Goal: Task Accomplishment & Management: Manage account settings

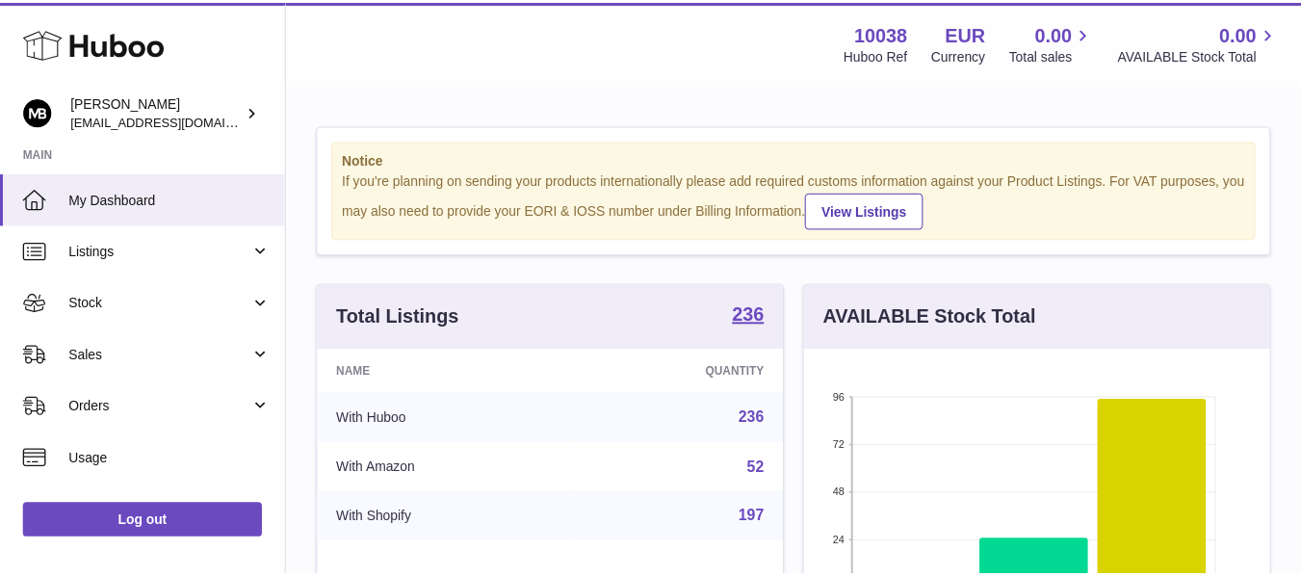
scroll to position [301, 471]
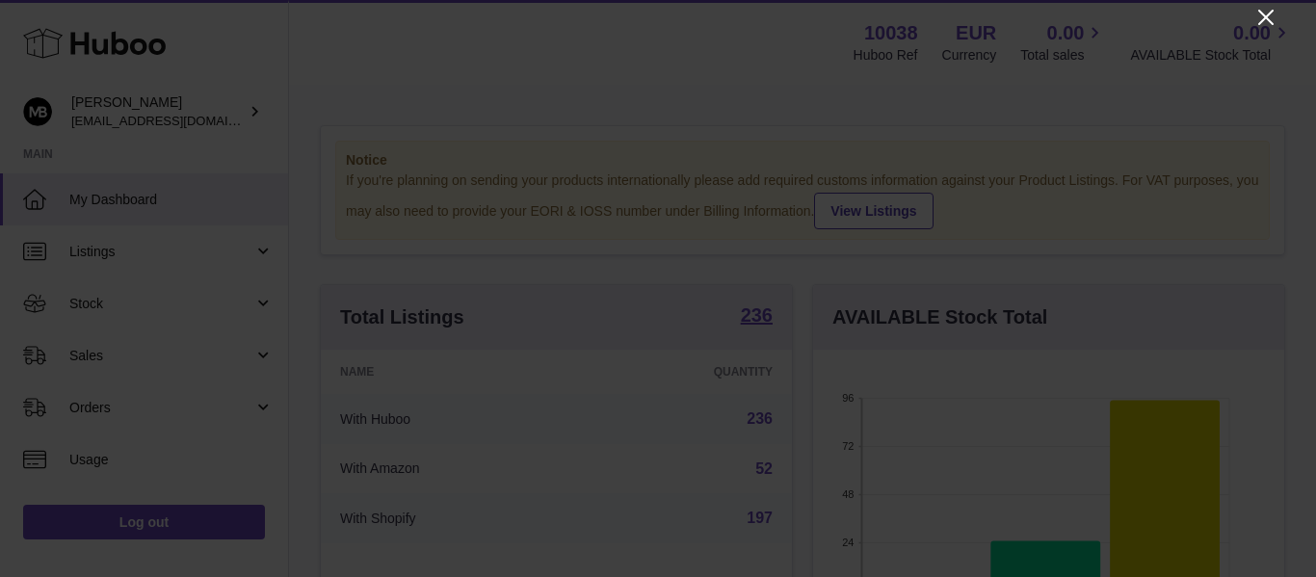
click at [1267, 14] on icon "Close" at bounding box center [1265, 17] width 23 height 23
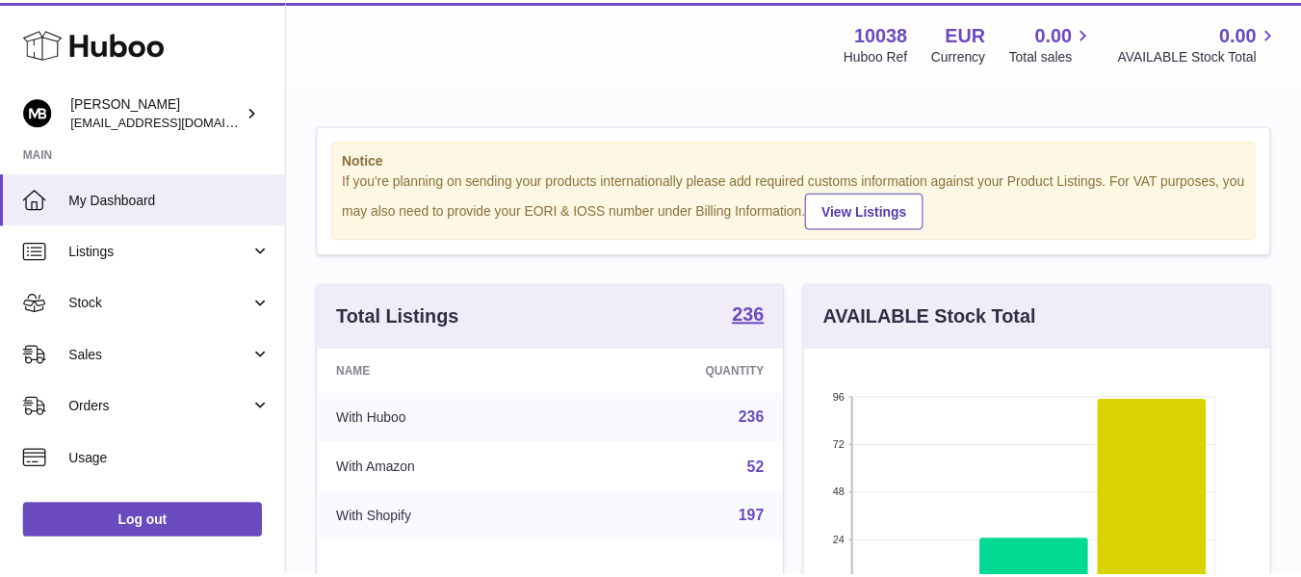
scroll to position [963014, 962850]
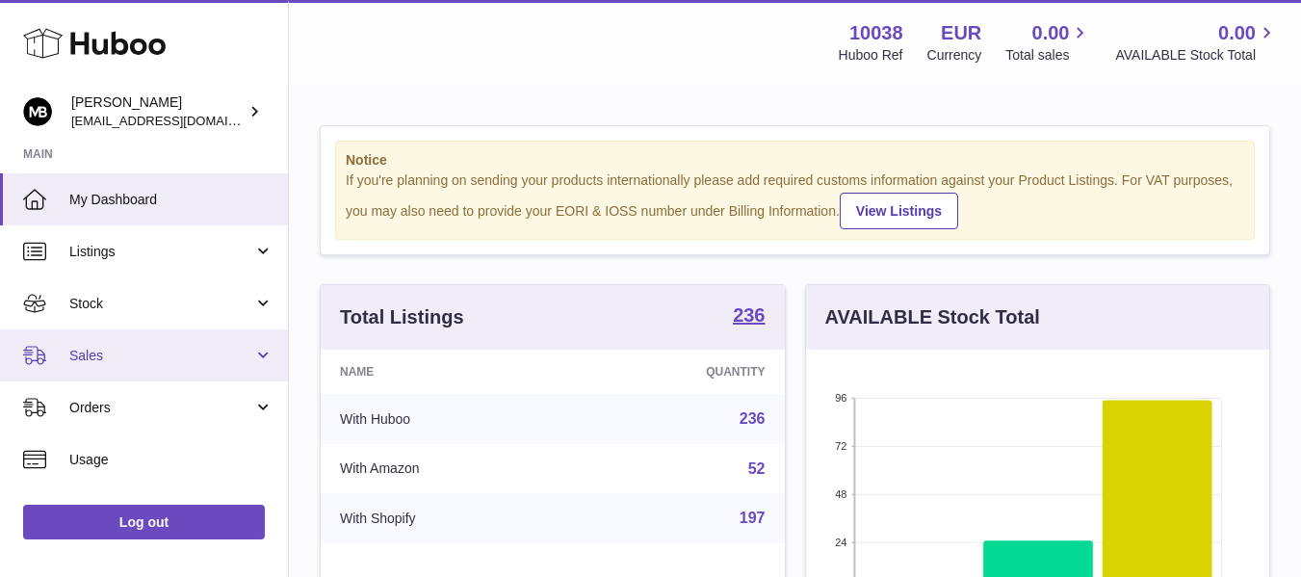
click at [95, 355] on span "Sales" at bounding box center [161, 356] width 184 height 18
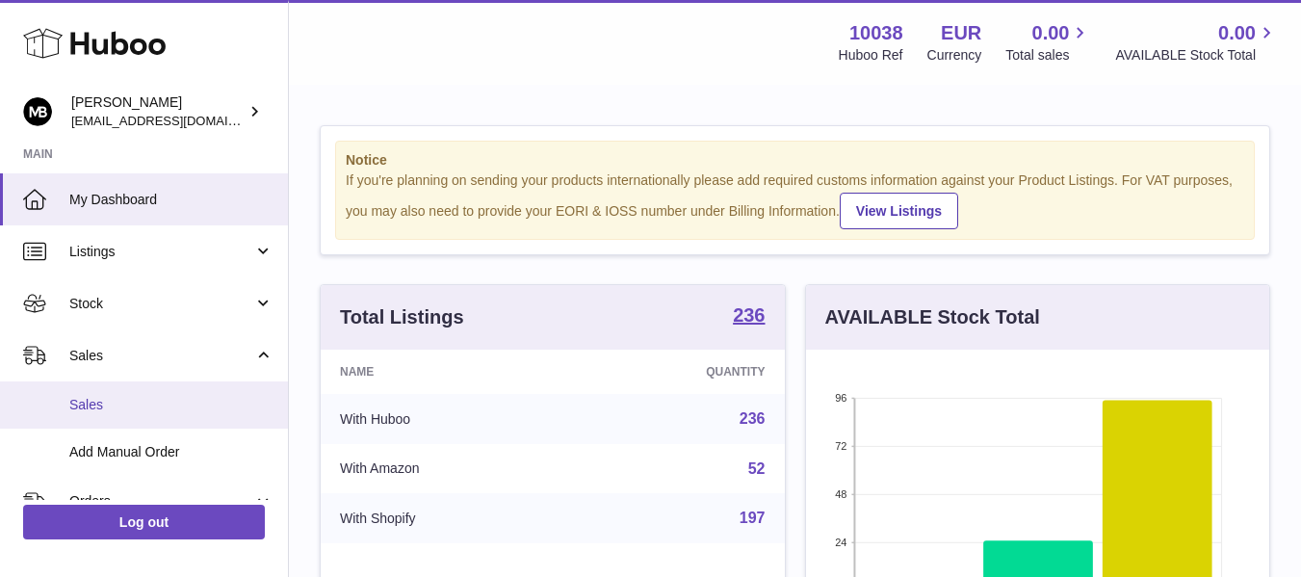
click at [101, 407] on span "Sales" at bounding box center [171, 405] width 204 height 18
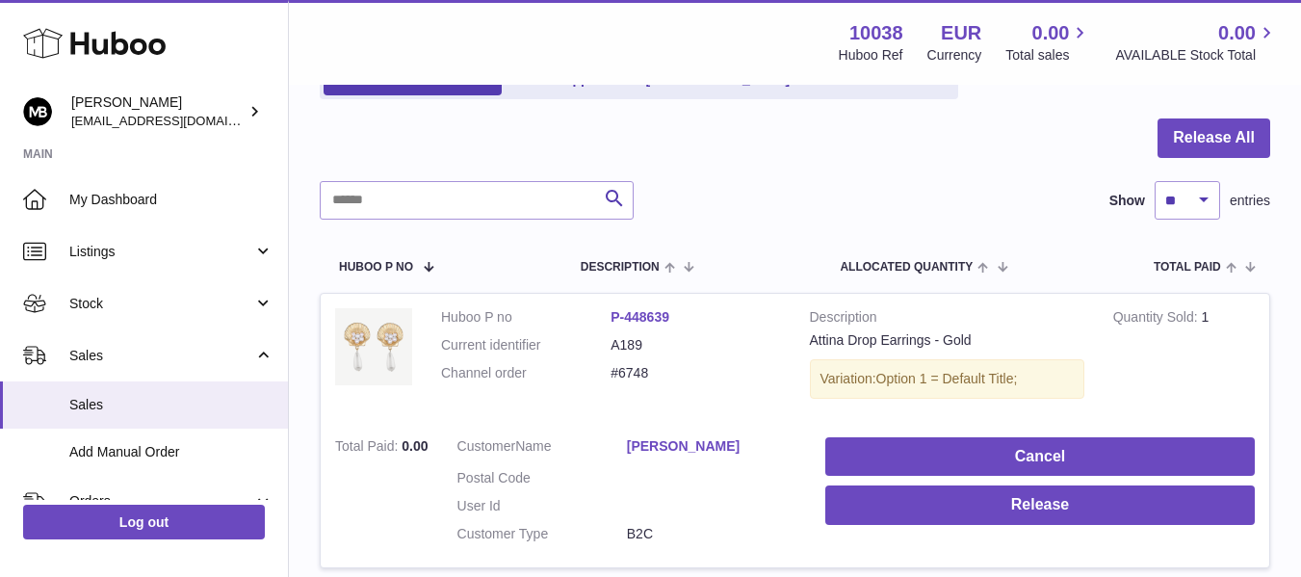
scroll to position [321, 0]
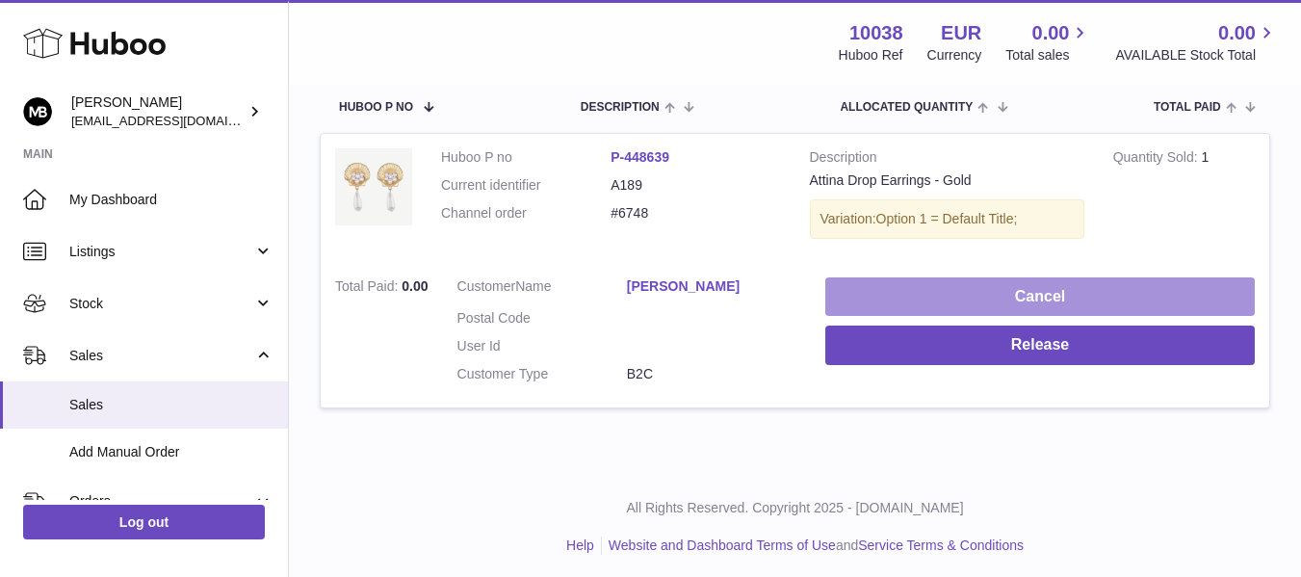
click at [935, 299] on button "Cancel" at bounding box center [1041, 296] width 430 height 39
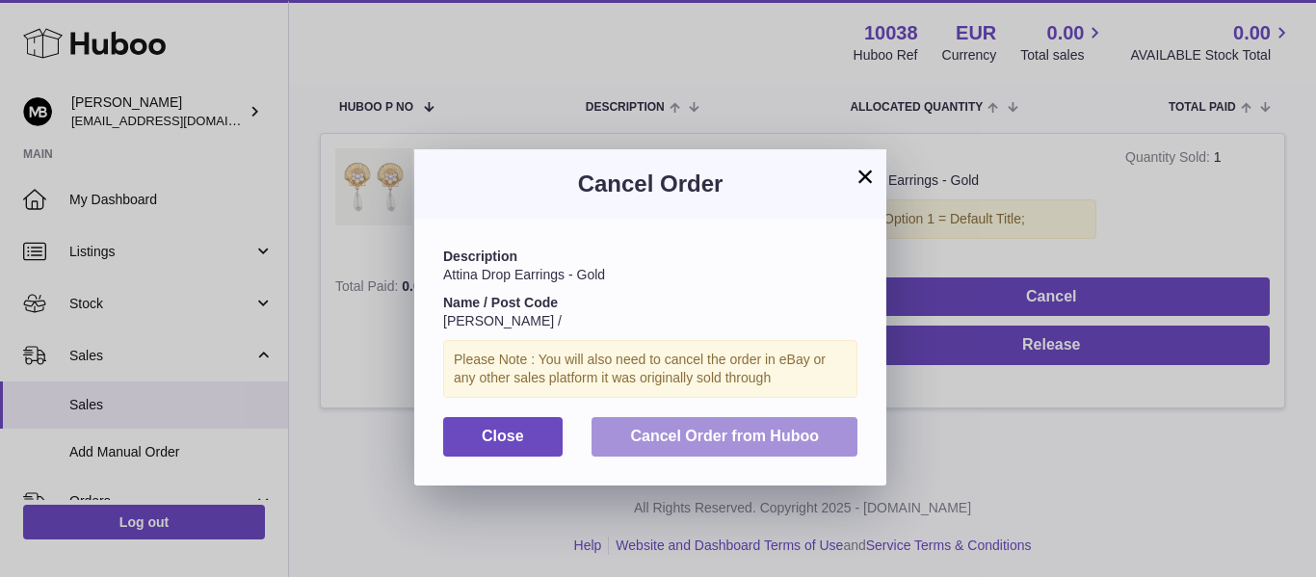
click at [703, 439] on span "Cancel Order from Huboo" at bounding box center [724, 436] width 189 height 16
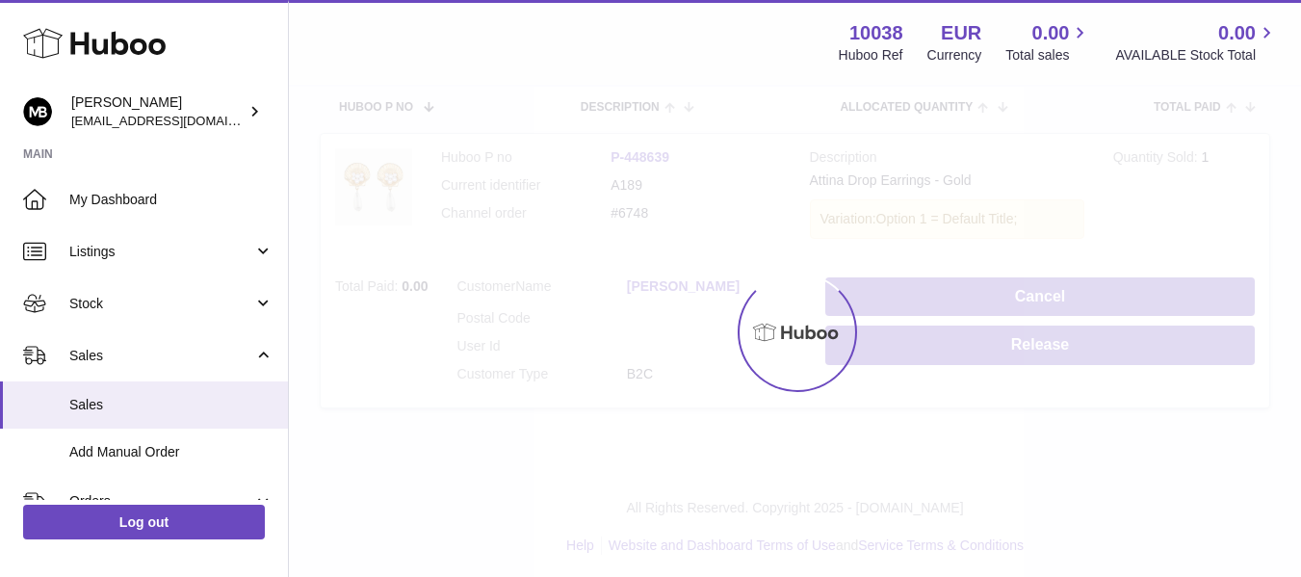
scroll to position [29, 0]
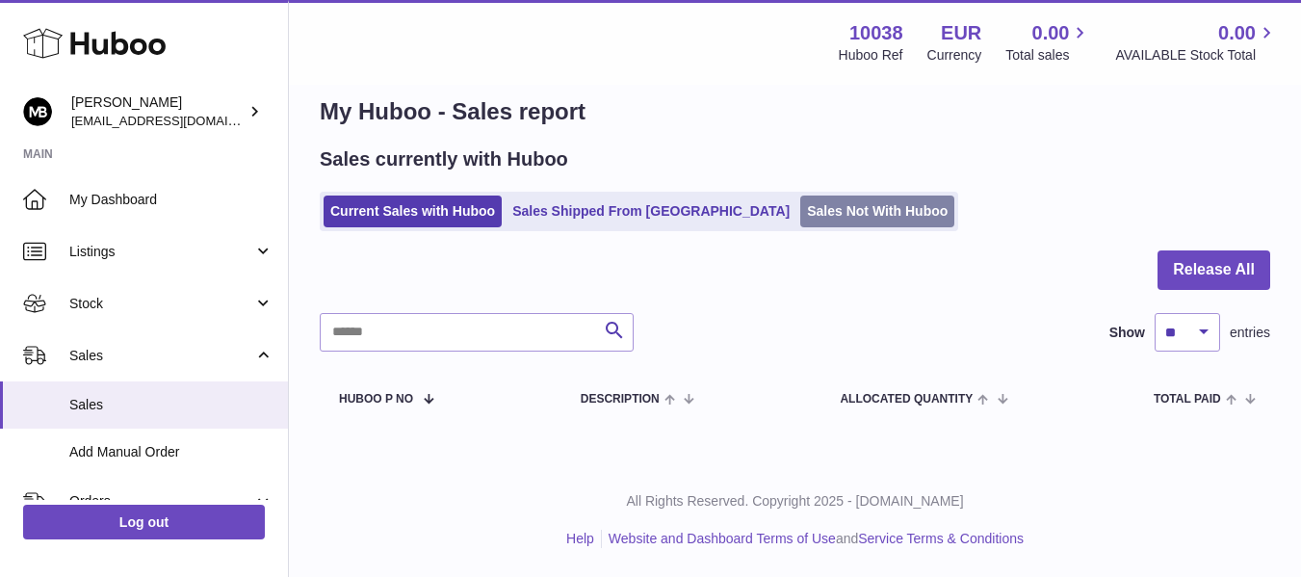
click at [801, 208] on link "Sales Not With Huboo" at bounding box center [878, 212] width 154 height 32
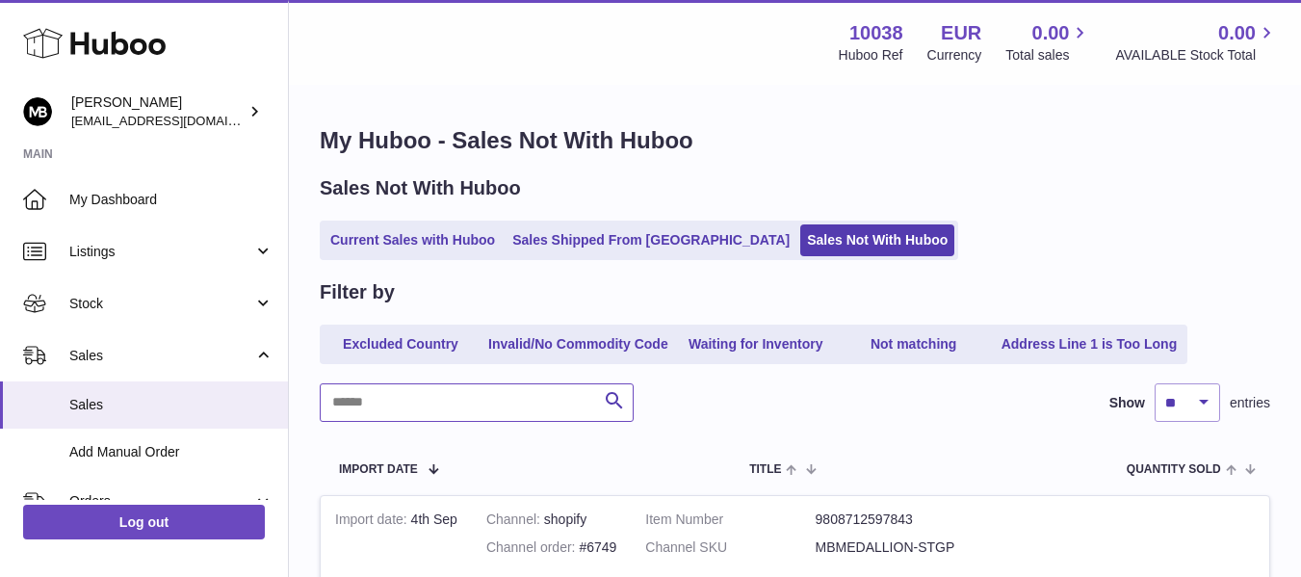
click at [436, 407] on input "text" at bounding box center [477, 402] width 314 height 39
paste input "****"
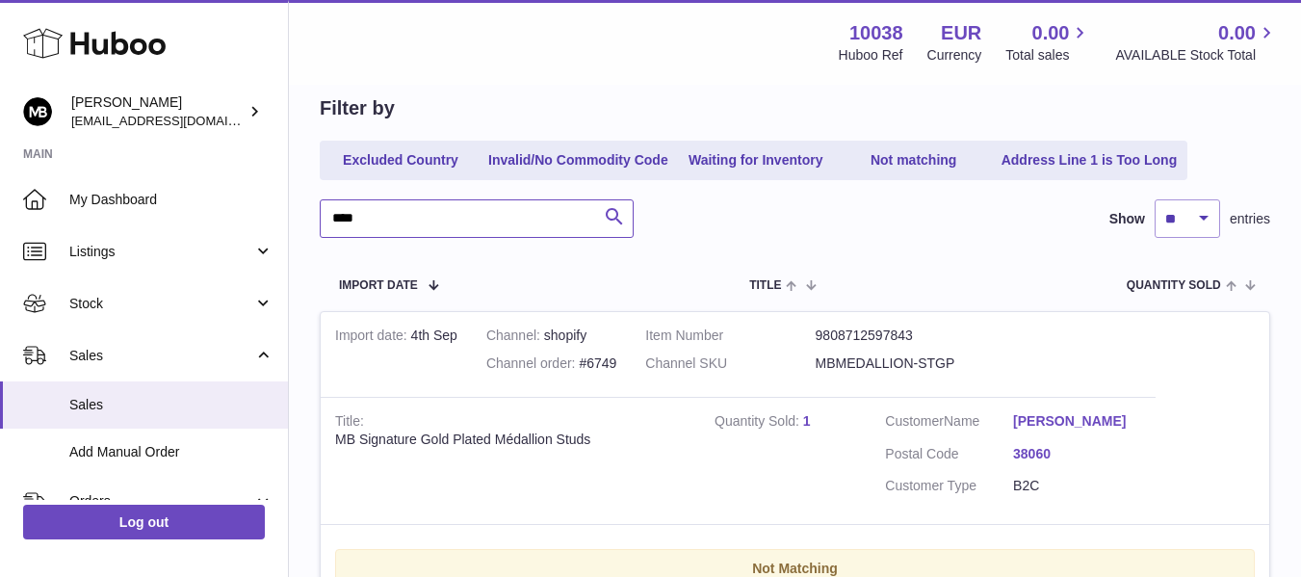
scroll to position [321, 0]
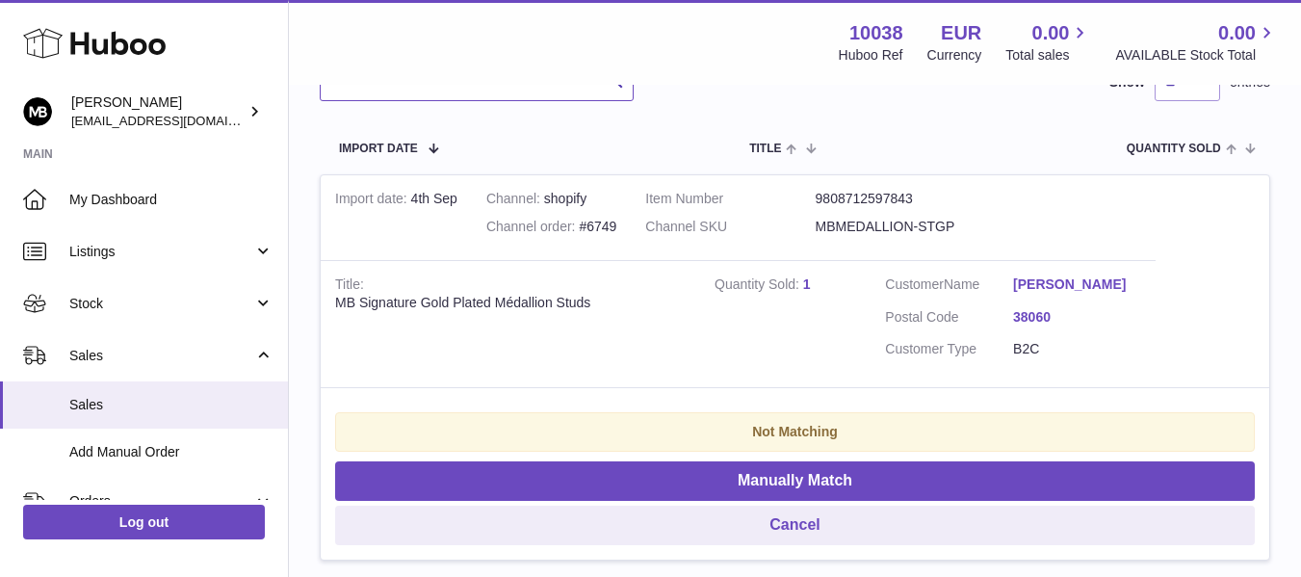
type input "****"
click at [536, 309] on div "MB Signature Gold Plated Médallion Studs" at bounding box center [510, 303] width 351 height 18
copy div "Médallion"
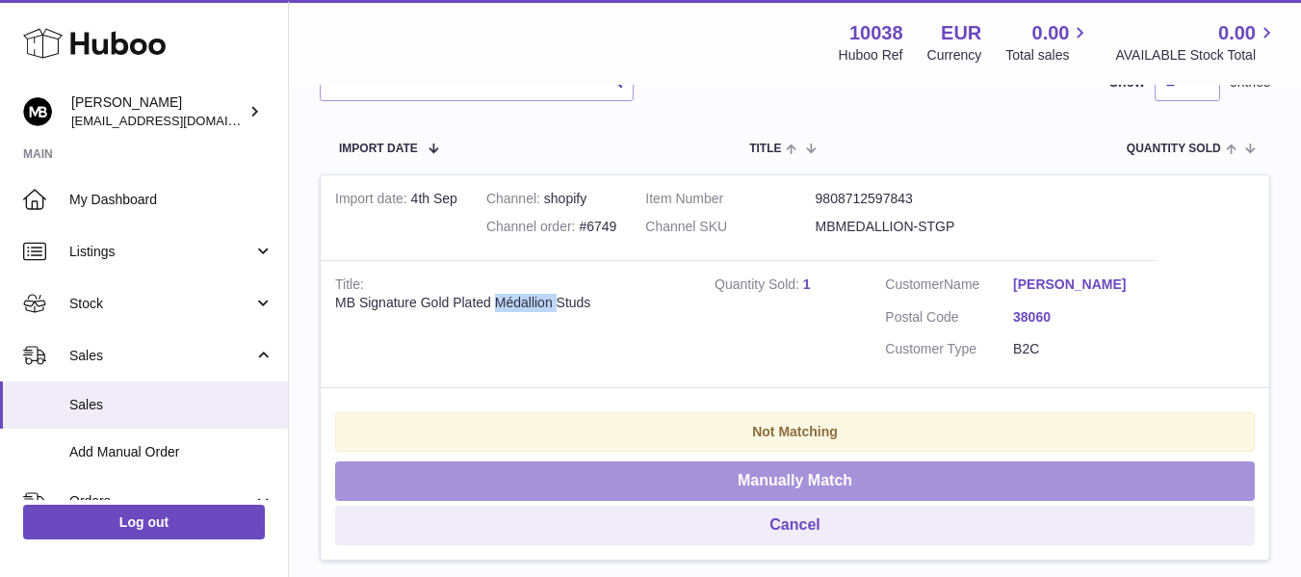
click at [600, 470] on button "Manually Match" at bounding box center [795, 480] width 920 height 39
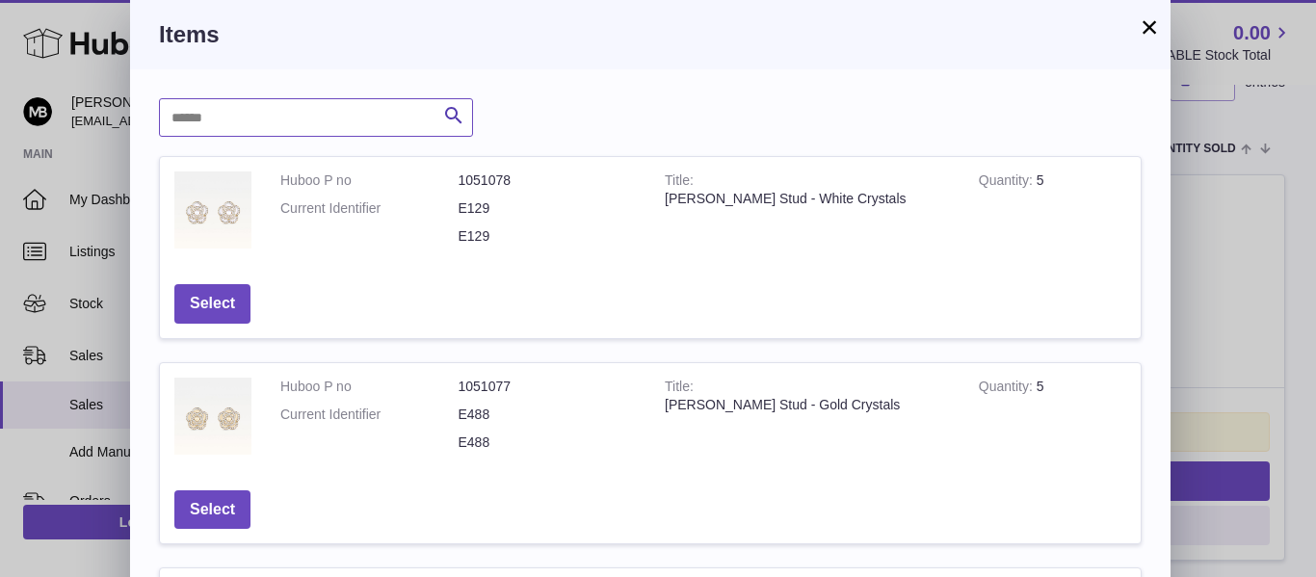
click at [312, 117] on input "text" at bounding box center [316, 117] width 314 height 39
paste input "*********"
type input "*********"
click at [452, 110] on icon "submit" at bounding box center [453, 116] width 23 height 24
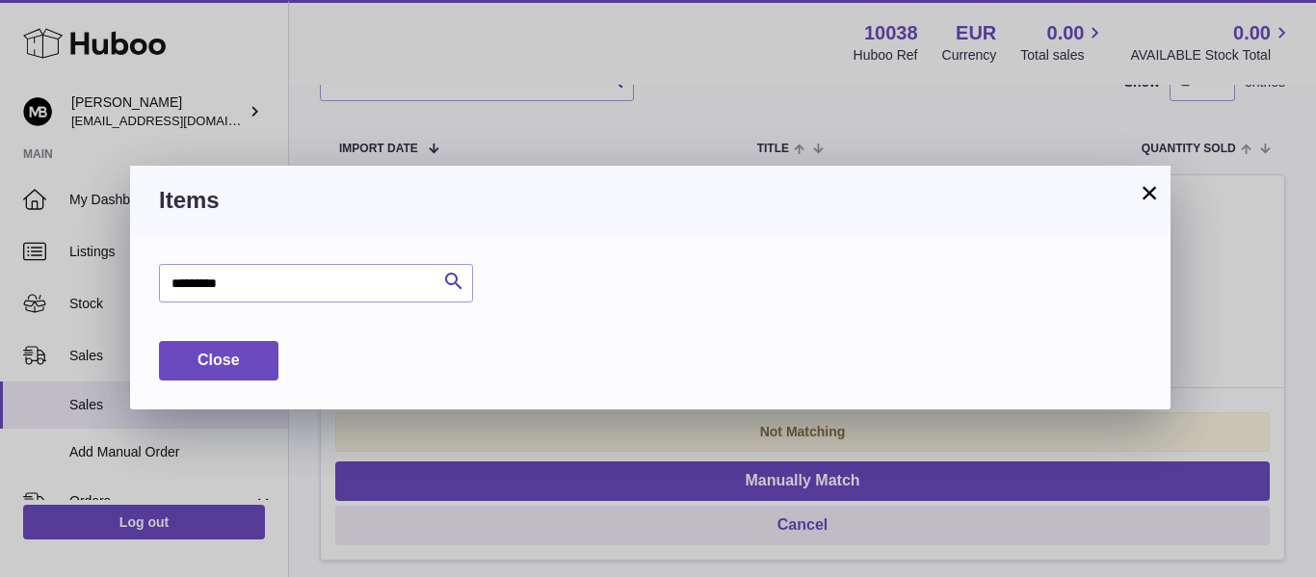
click at [1139, 189] on button "×" at bounding box center [1149, 192] width 23 height 23
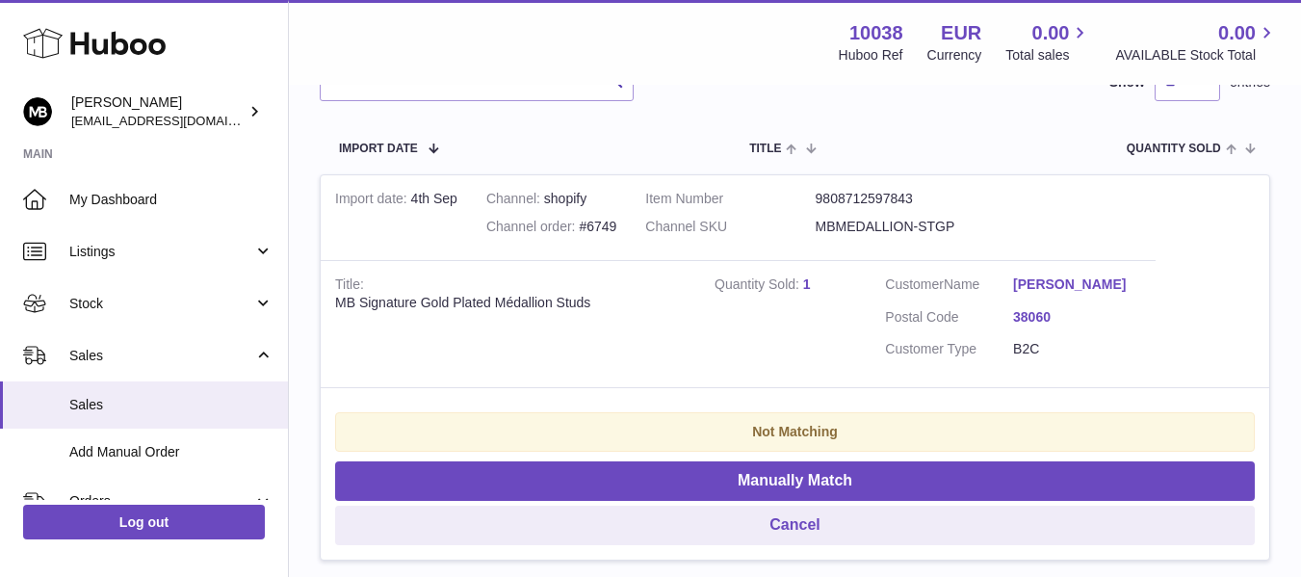
click at [748, 106] on div "Filter by Excluded Country Invalid/No Commodity Code Waiting for Inventory Not …" at bounding box center [795, 271] width 951 height 625
click at [710, 75] on div "Menu Huboo 10038 Huboo Ref EUR Currency 0.00 Total sales 0.00 AVAILABLE Stock T…" at bounding box center [795, 42] width 1012 height 85
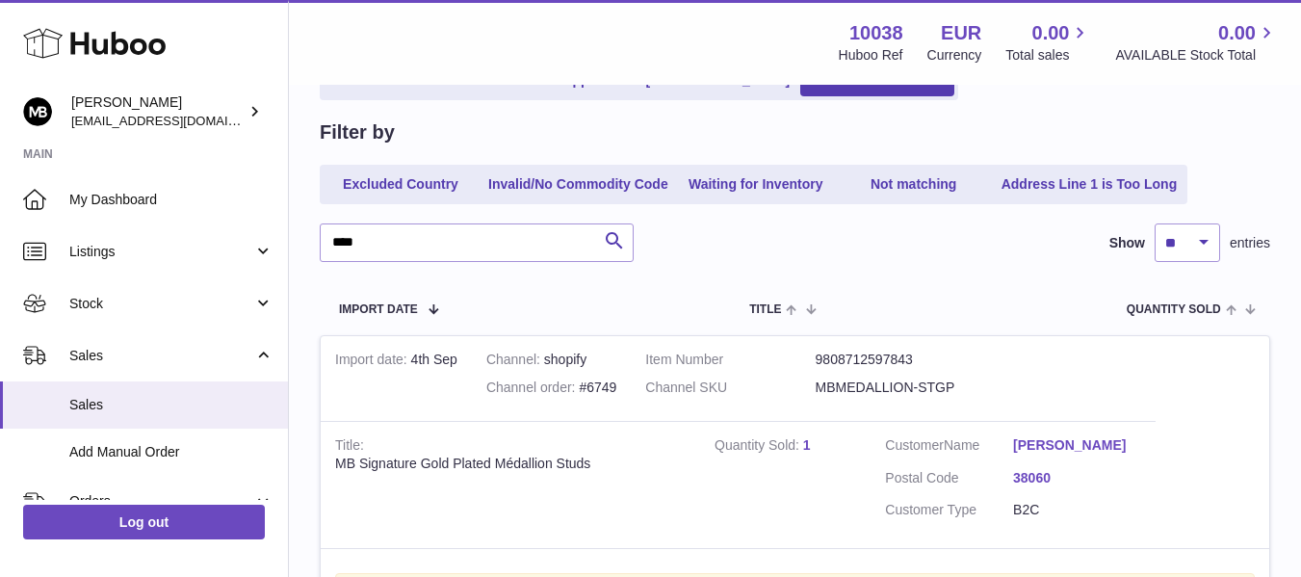
scroll to position [193, 0]
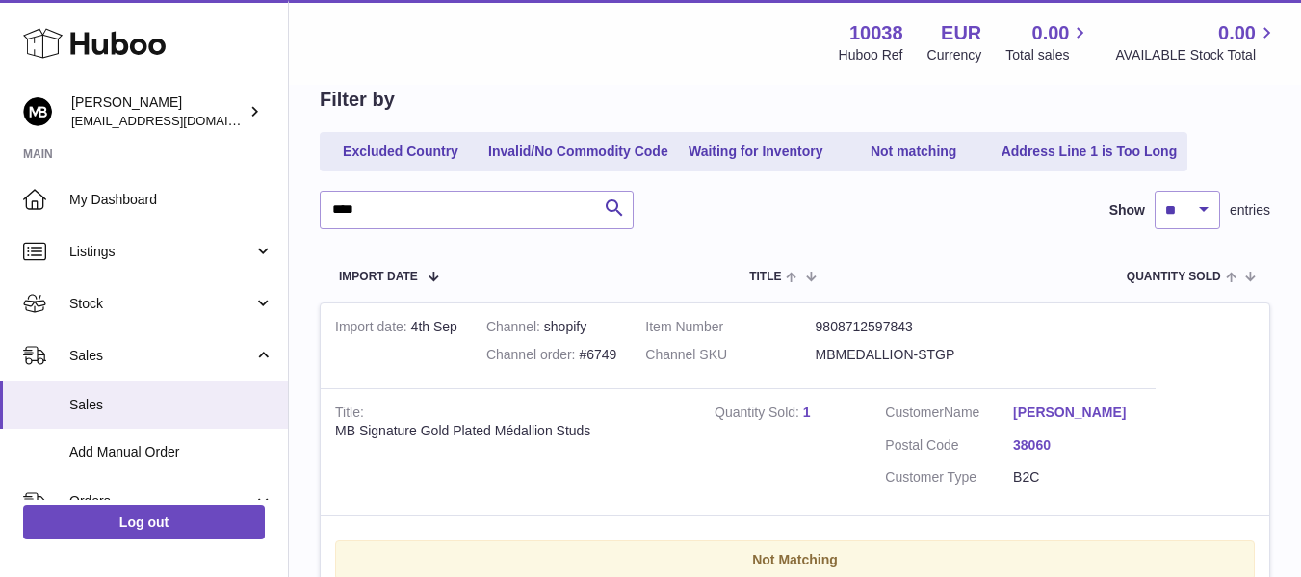
click at [701, 47] on div "Menu Huboo 10038 Huboo Ref EUR Currency 0.00 Total sales 0.00 AVAILABLE Stock T…" at bounding box center [795, 42] width 966 height 44
click at [603, 42] on div "Menu Huboo 10038 Huboo Ref EUR Currency 0.00 Total sales 0.00 AVAILABLE Stock T…" at bounding box center [795, 42] width 966 height 44
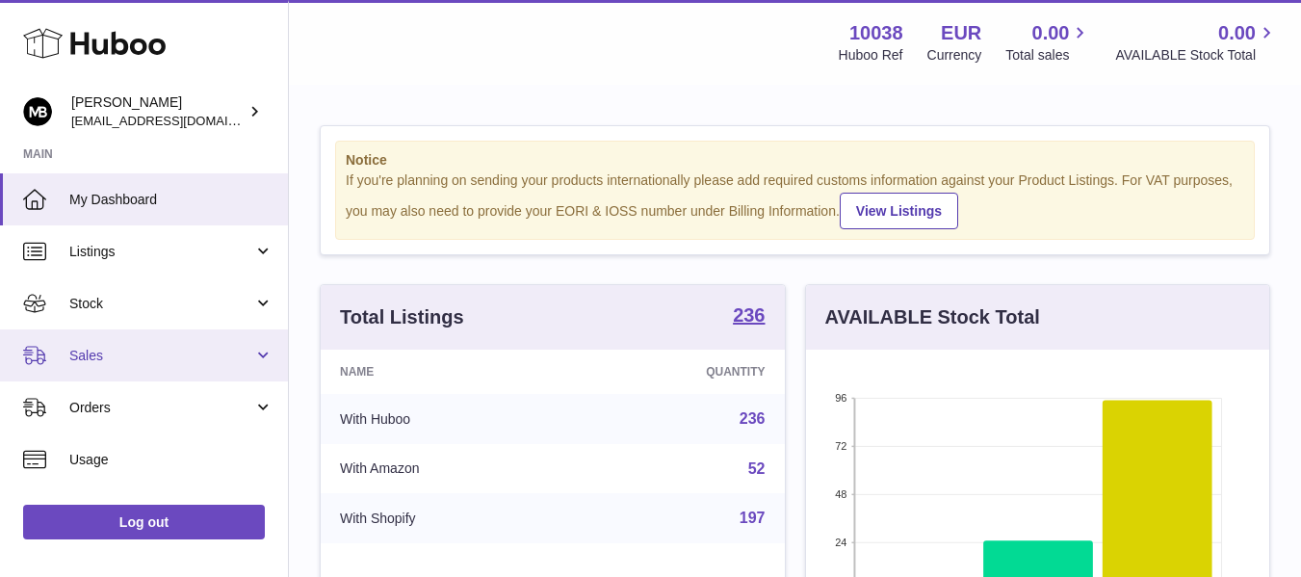
click at [75, 363] on span "Sales" at bounding box center [161, 356] width 184 height 18
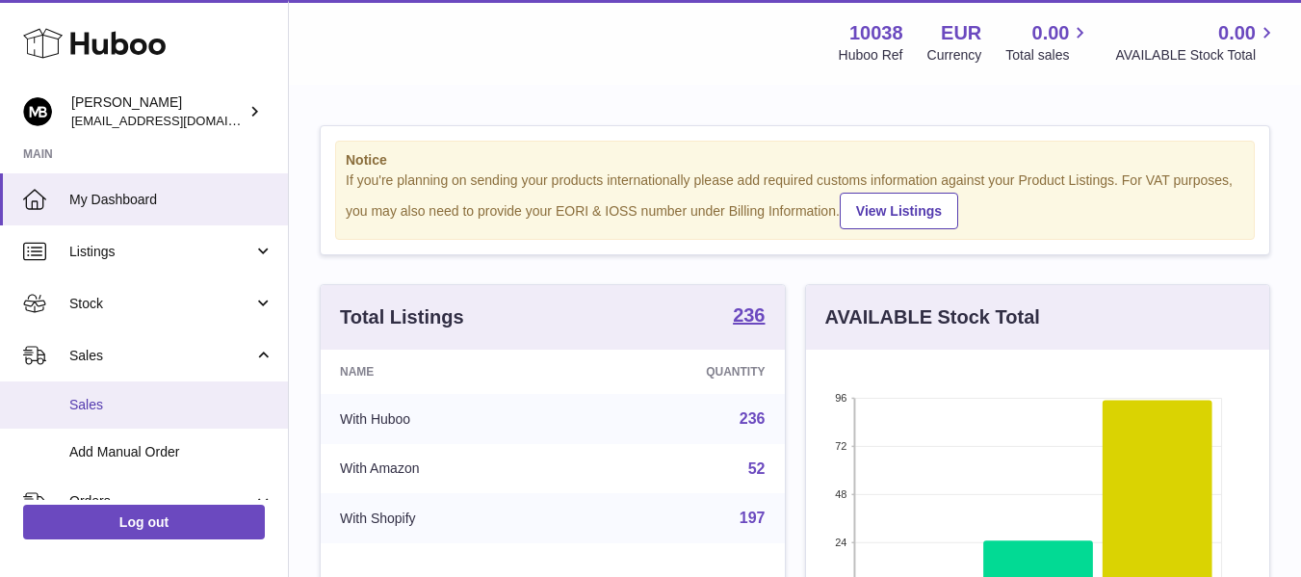
click at [88, 408] on span "Sales" at bounding box center [171, 405] width 204 height 18
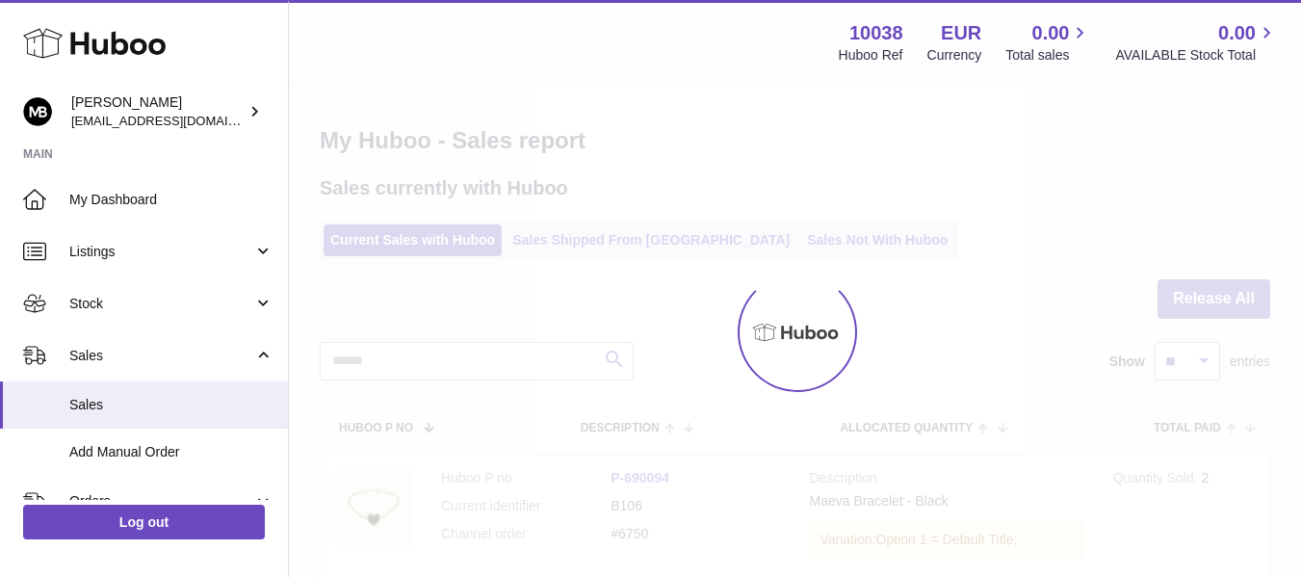
click at [674, 47] on div "Menu Huboo 10038 Huboo Ref EUR Currency 0.00 Total sales 0.00 AVAILABLE Stock T…" at bounding box center [795, 42] width 966 height 44
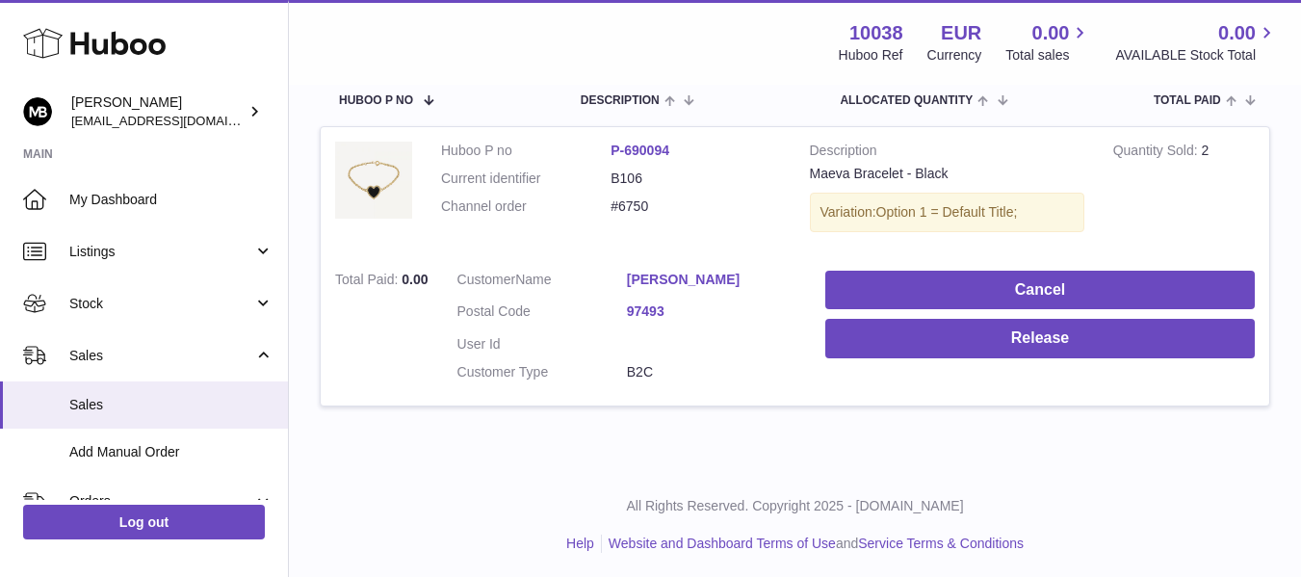
scroll to position [332, 0]
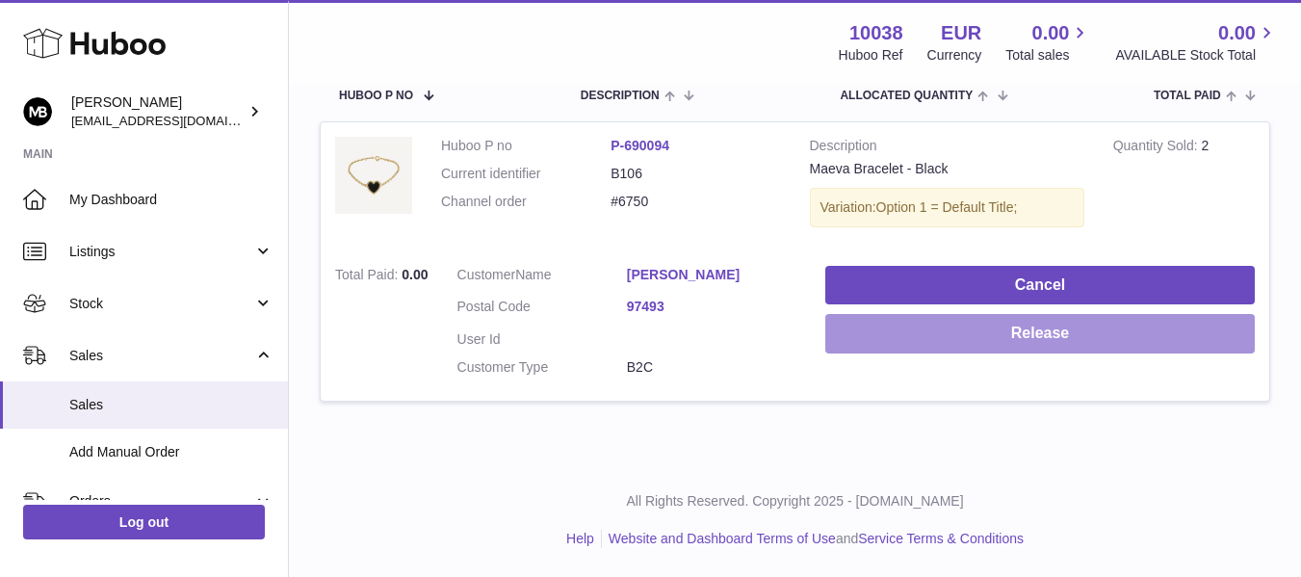
click at [968, 345] on button "Release" at bounding box center [1041, 333] width 430 height 39
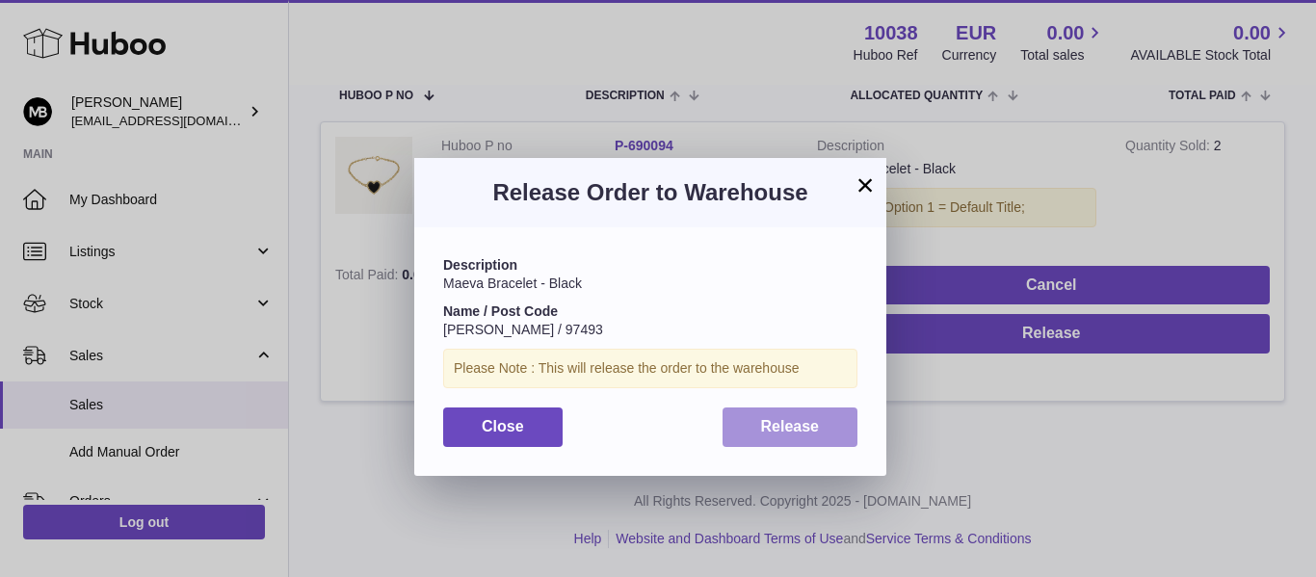
click at [788, 418] on span "Release" at bounding box center [790, 426] width 59 height 16
